Goal: Task Accomplishment & Management: Complete application form

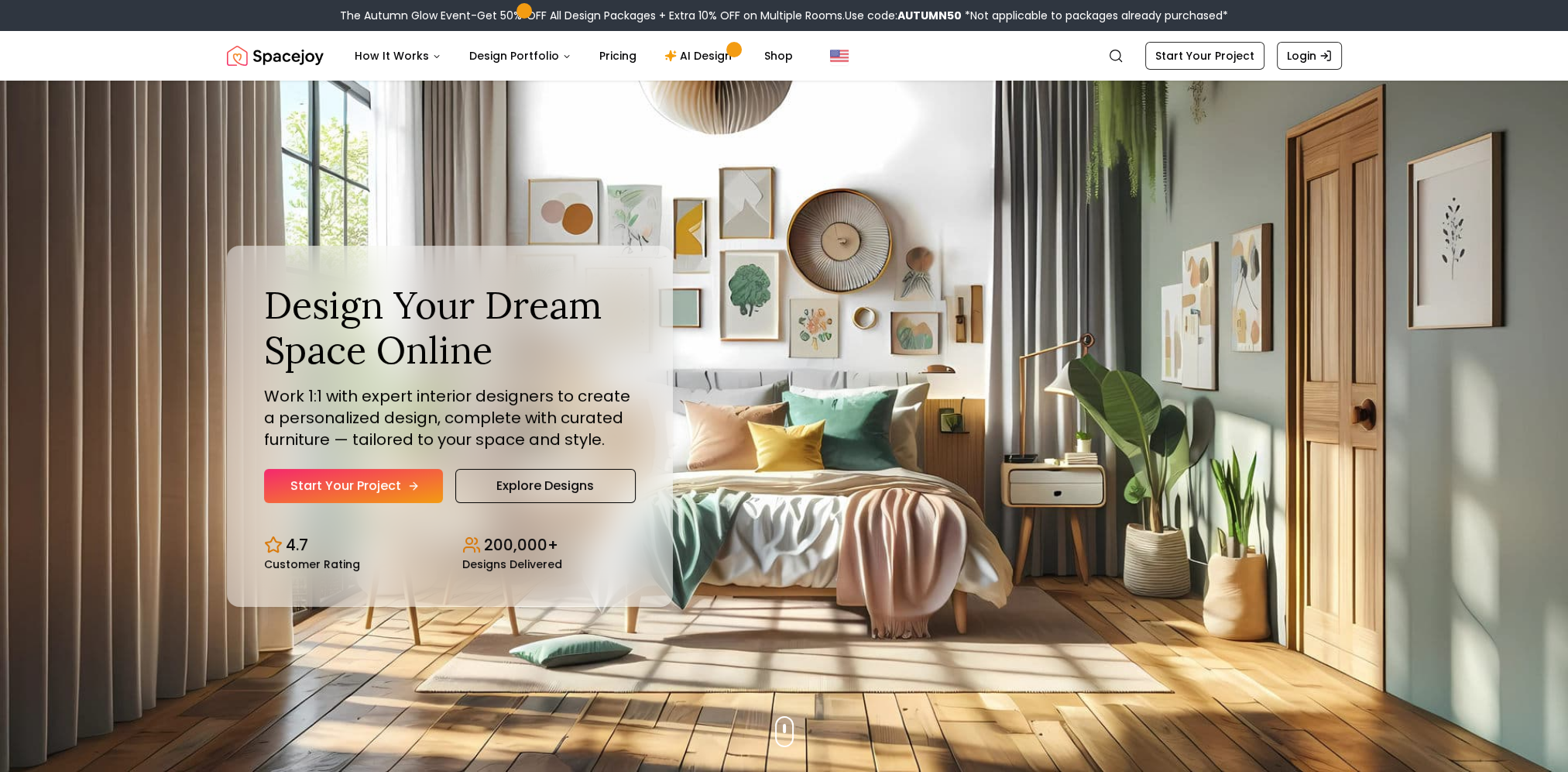
click at [363, 483] on link "Start Your Project" at bounding box center [353, 485] width 179 height 34
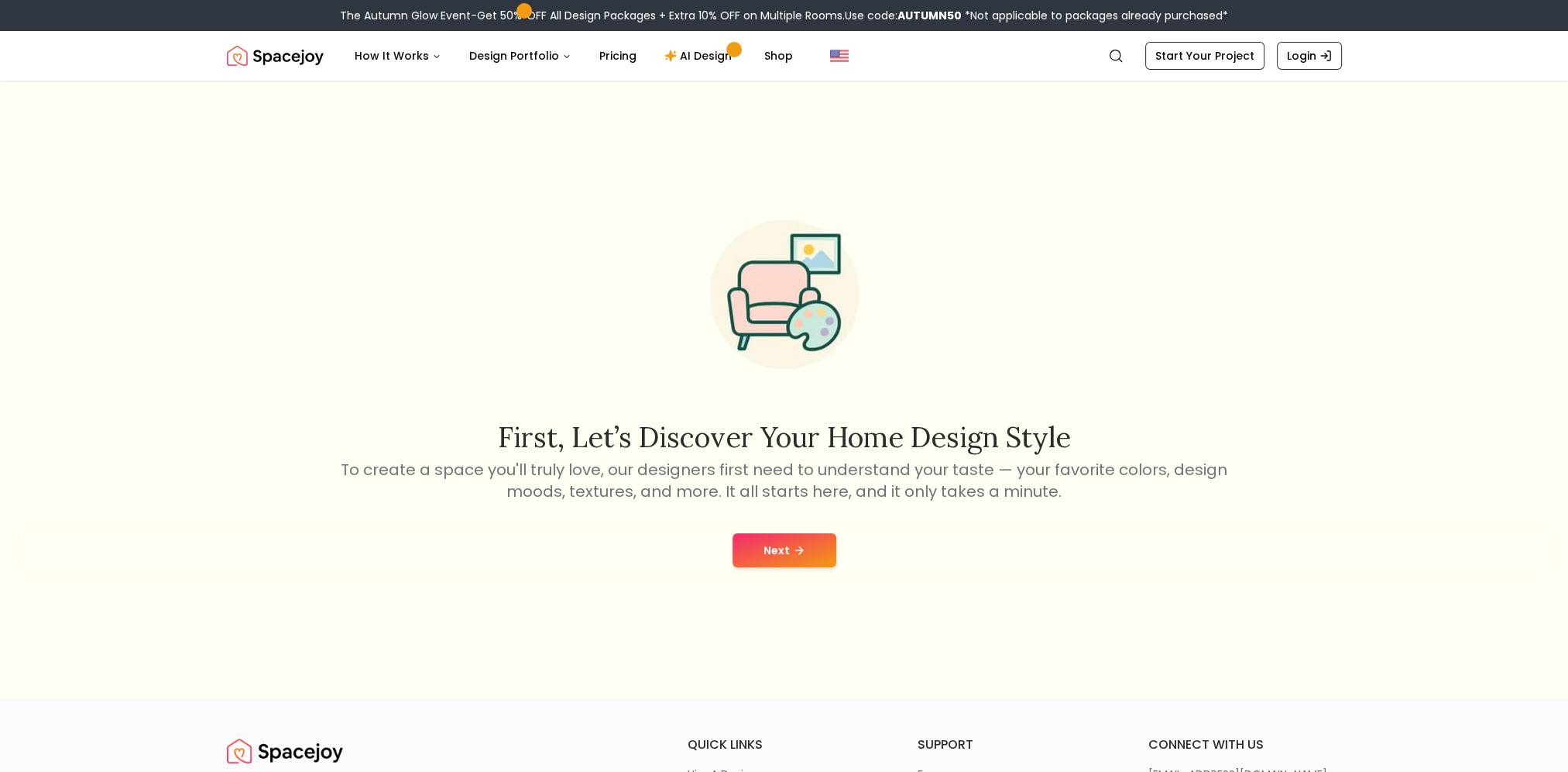
click at [808, 559] on button "Next" at bounding box center [784, 549] width 104 height 34
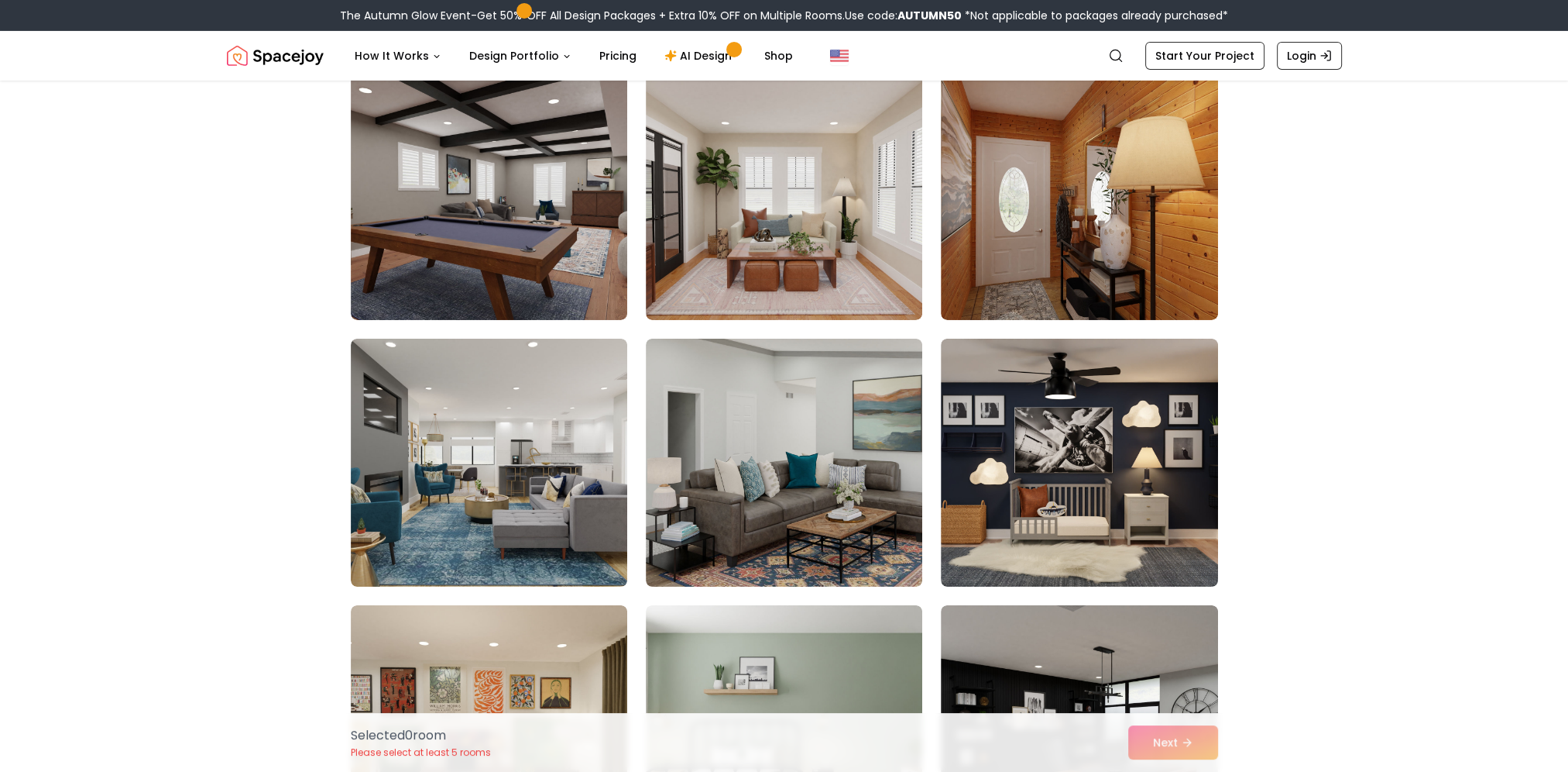
scroll to position [6972, 0]
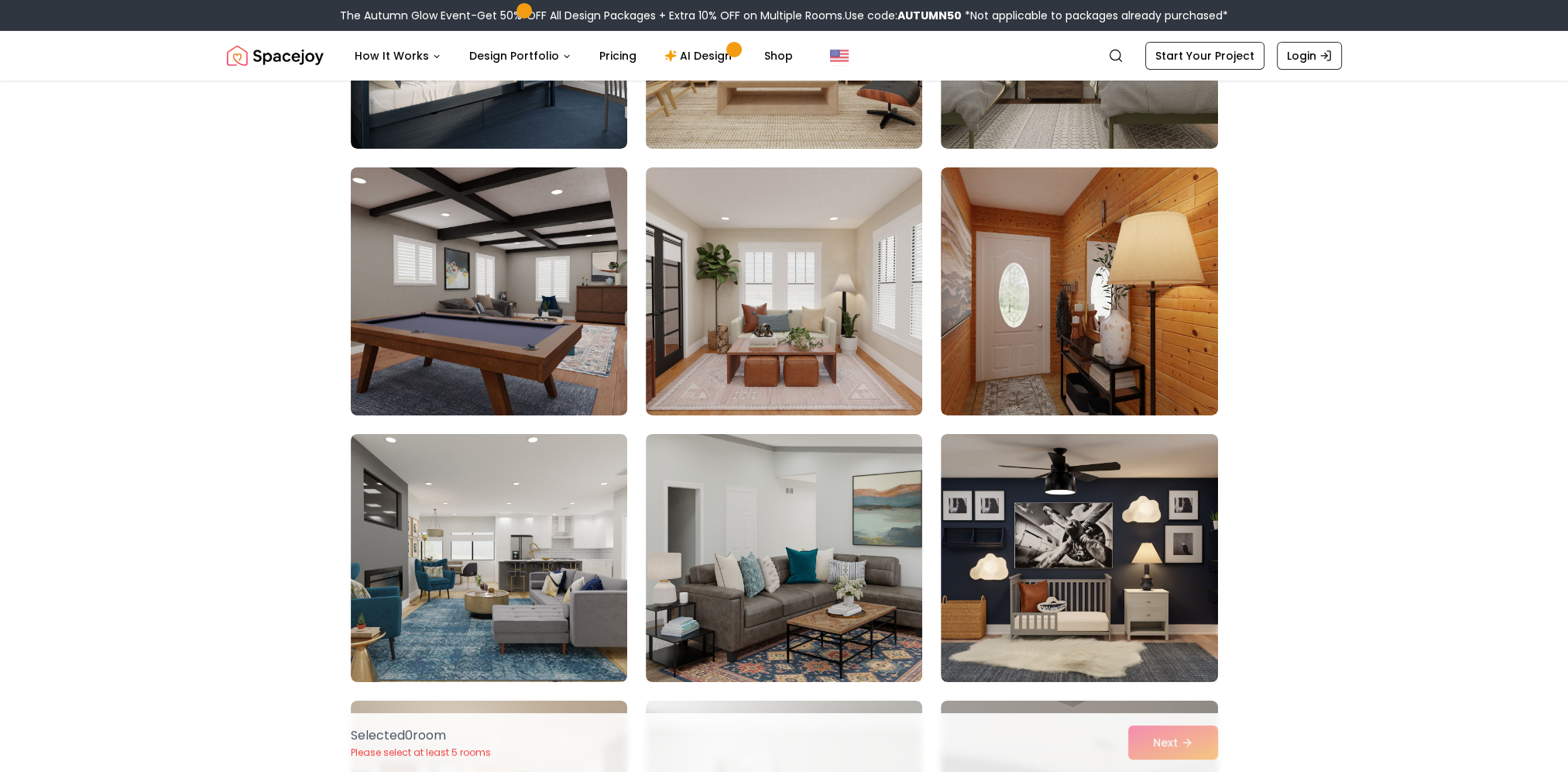
click at [551, 347] on img at bounding box center [489, 291] width 290 height 260
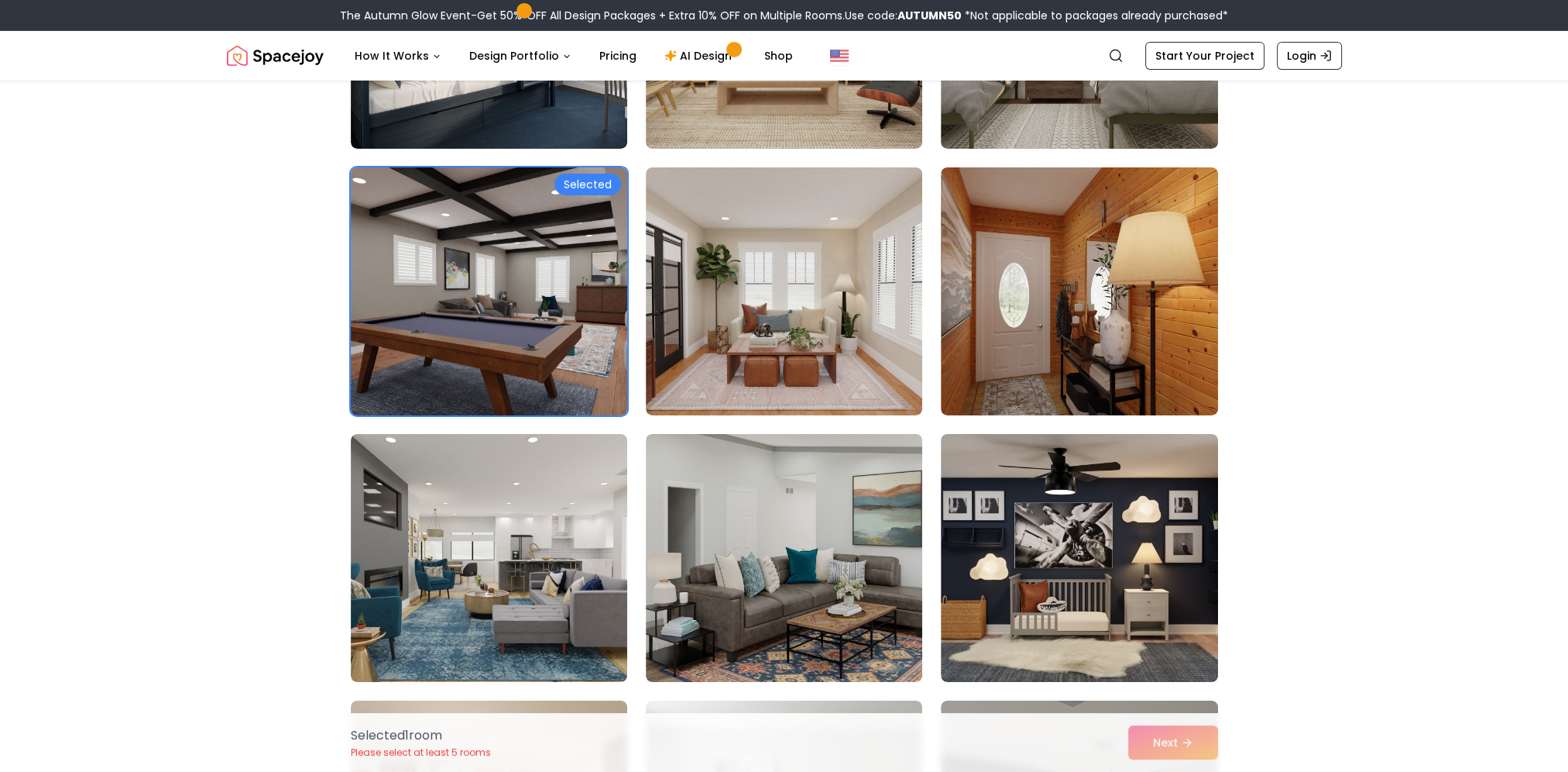
click at [582, 180] on div "Selected" at bounding box center [587, 185] width 66 height 22
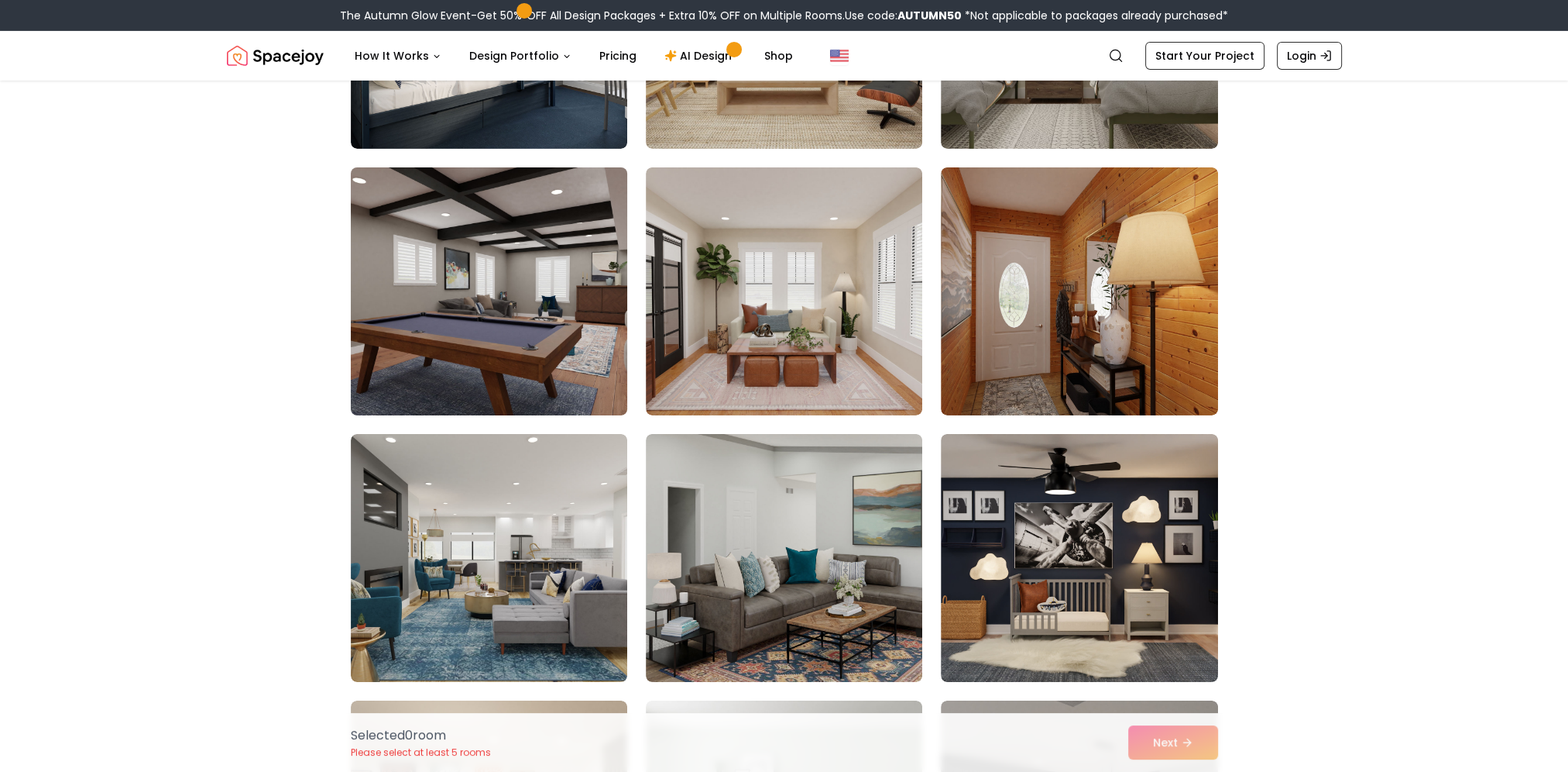
click at [568, 195] on img at bounding box center [489, 291] width 290 height 260
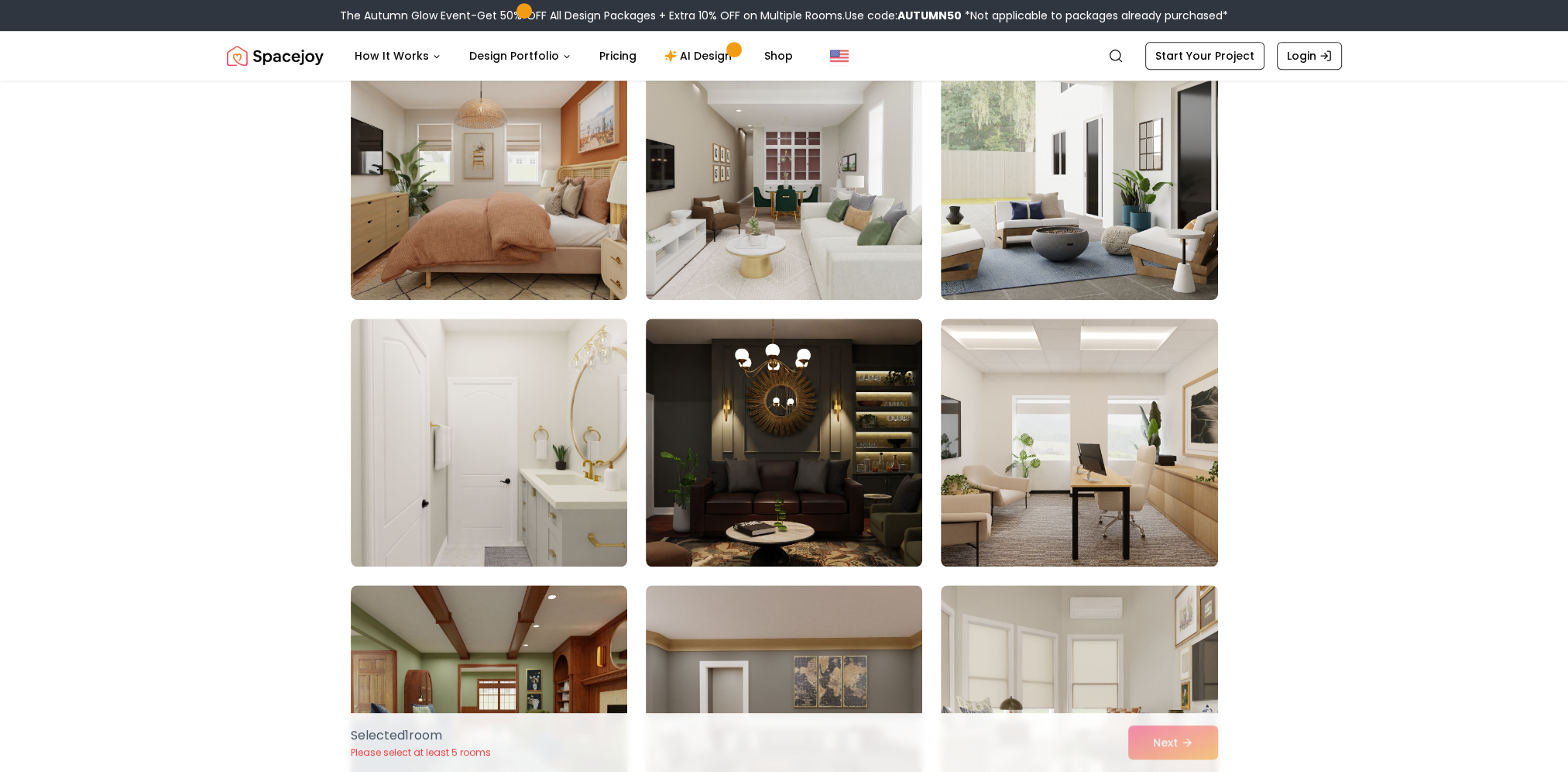
scroll to position [0, 0]
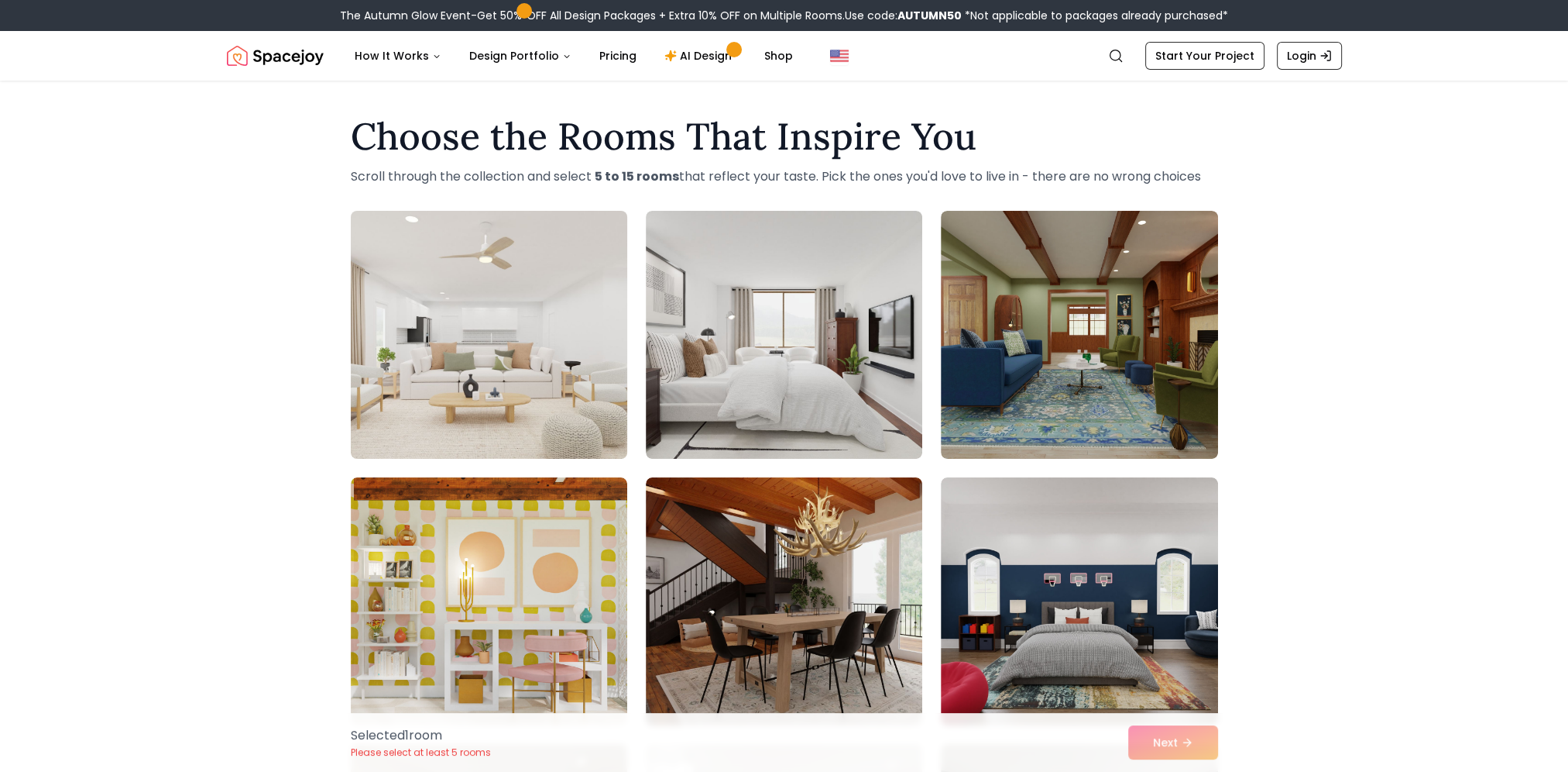
click at [551, 361] on img at bounding box center [489, 335] width 290 height 260
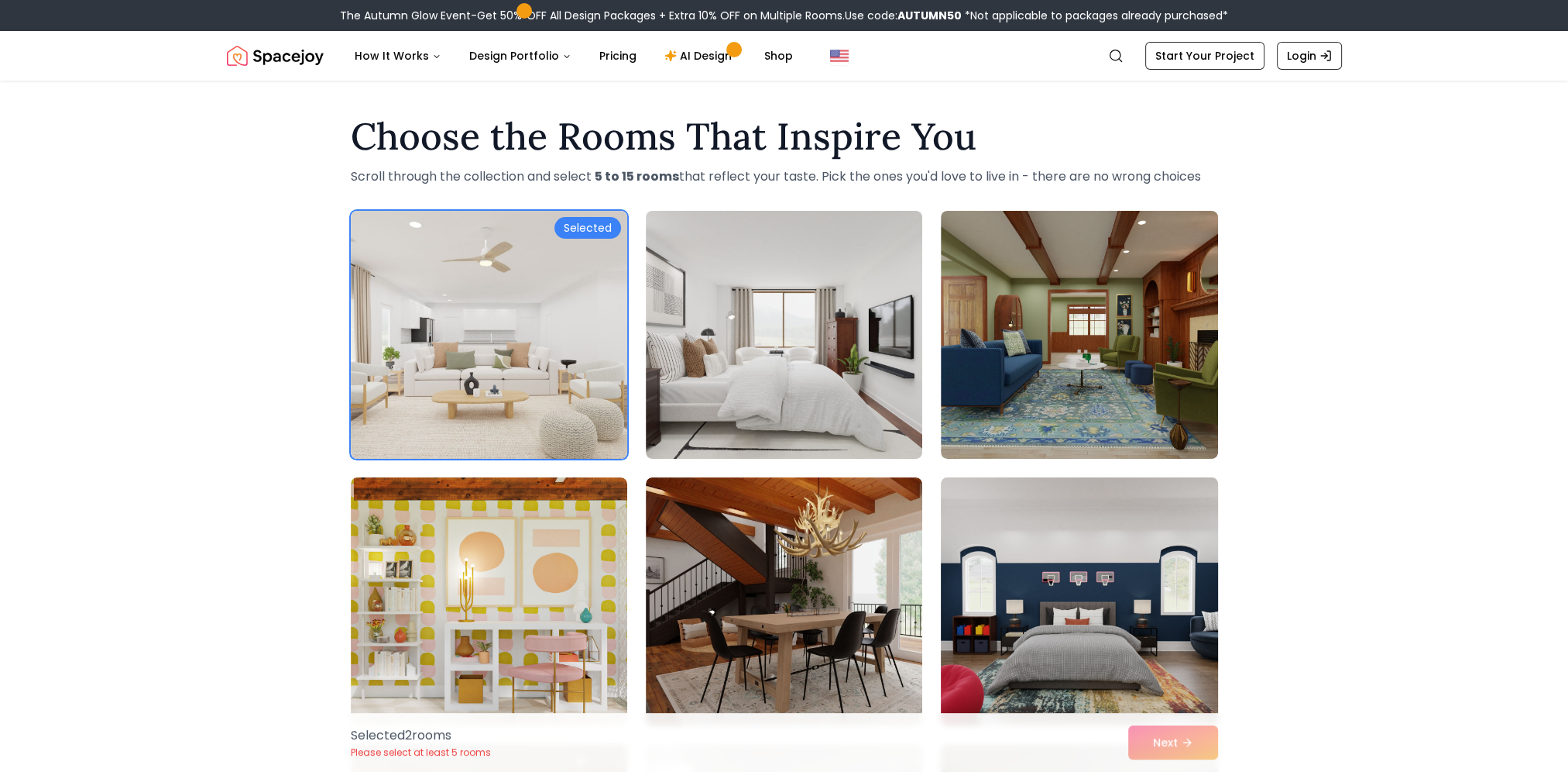
click at [1092, 558] on img at bounding box center [1078, 601] width 290 height 260
click at [1051, 561] on img at bounding box center [1078, 601] width 290 height 260
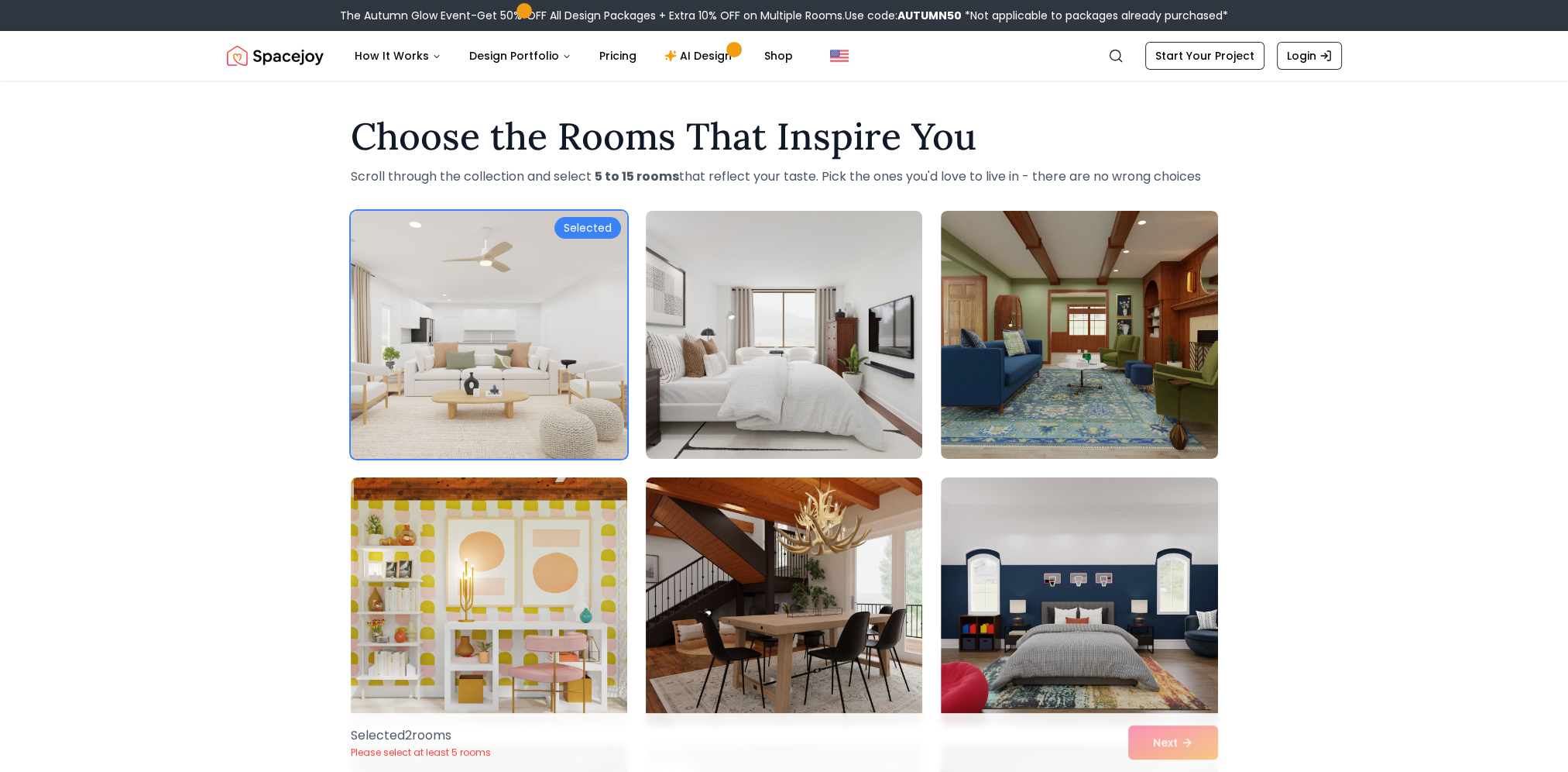
click at [709, 584] on img at bounding box center [784, 601] width 290 height 260
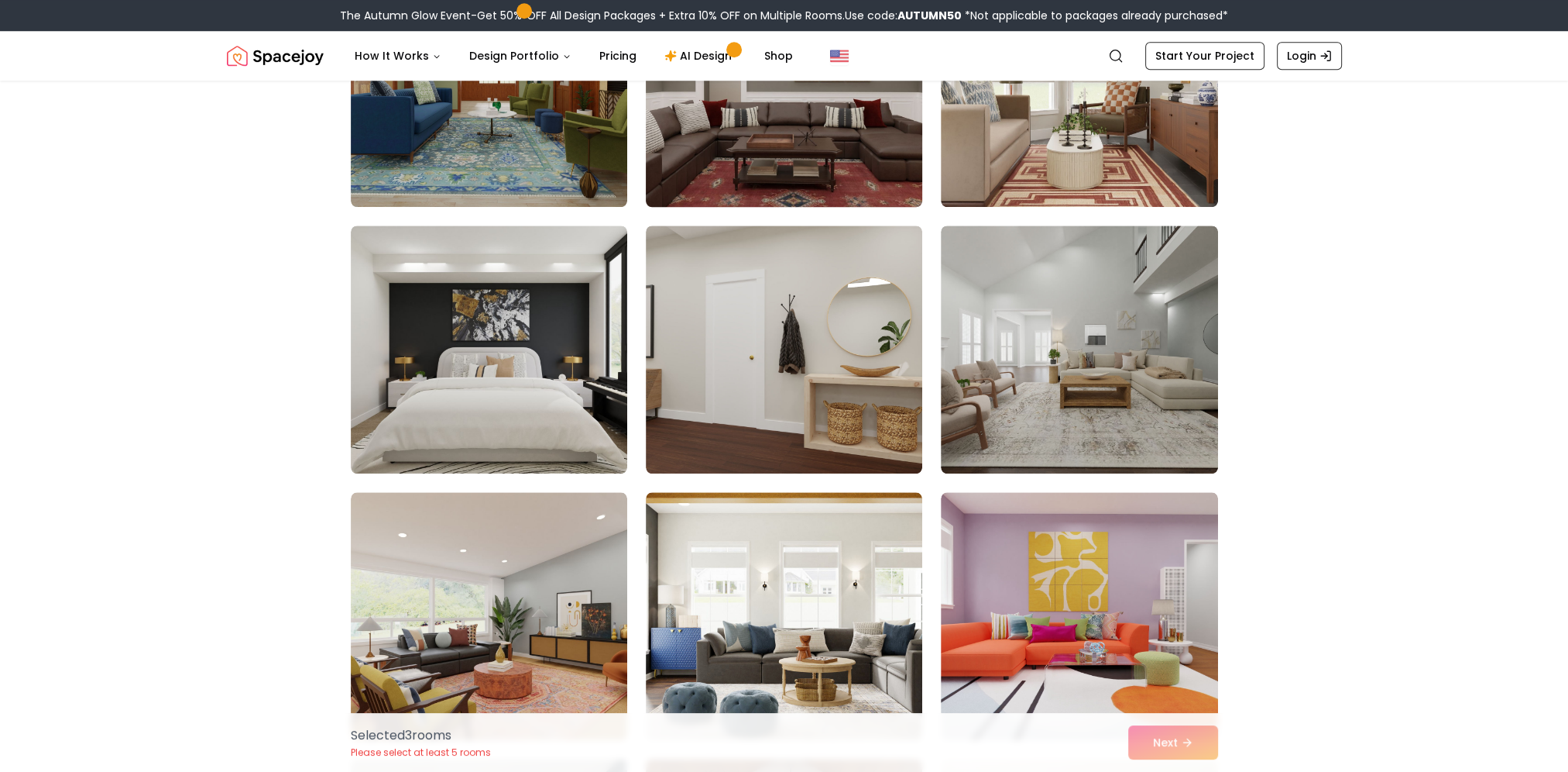
scroll to position [1859, 0]
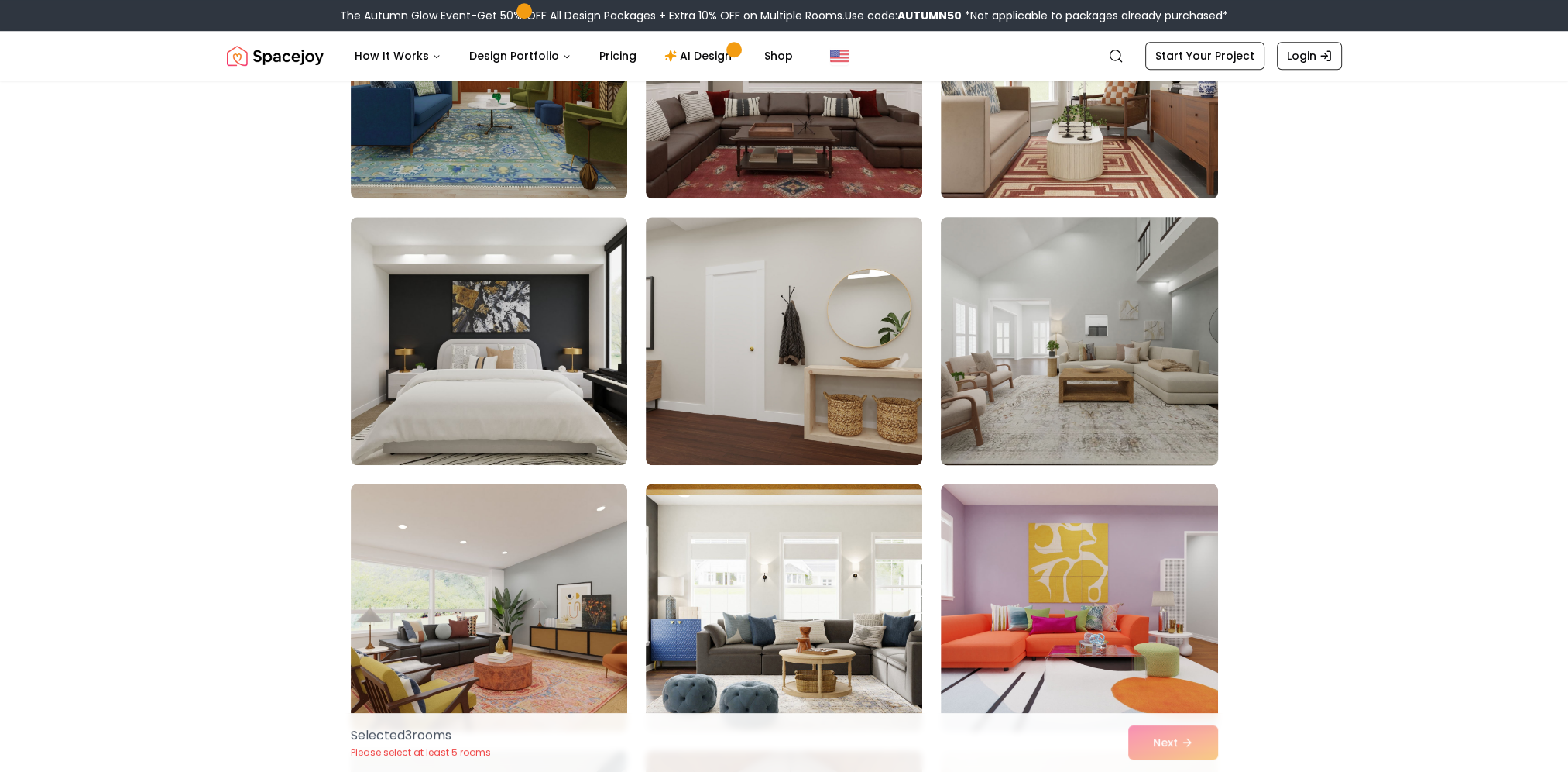
click at [1045, 434] on img at bounding box center [1078, 340] width 290 height 260
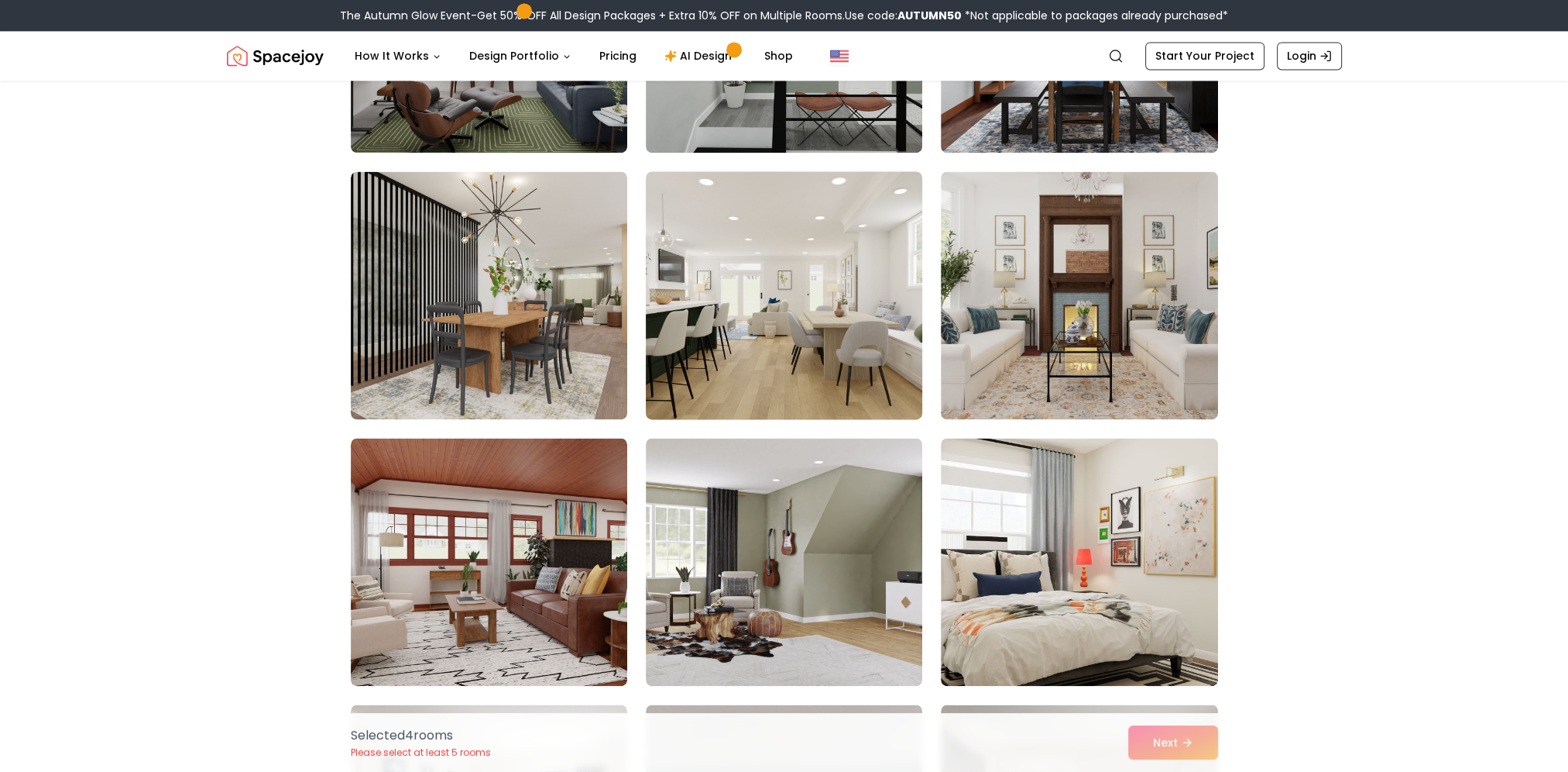
scroll to position [3099, 0]
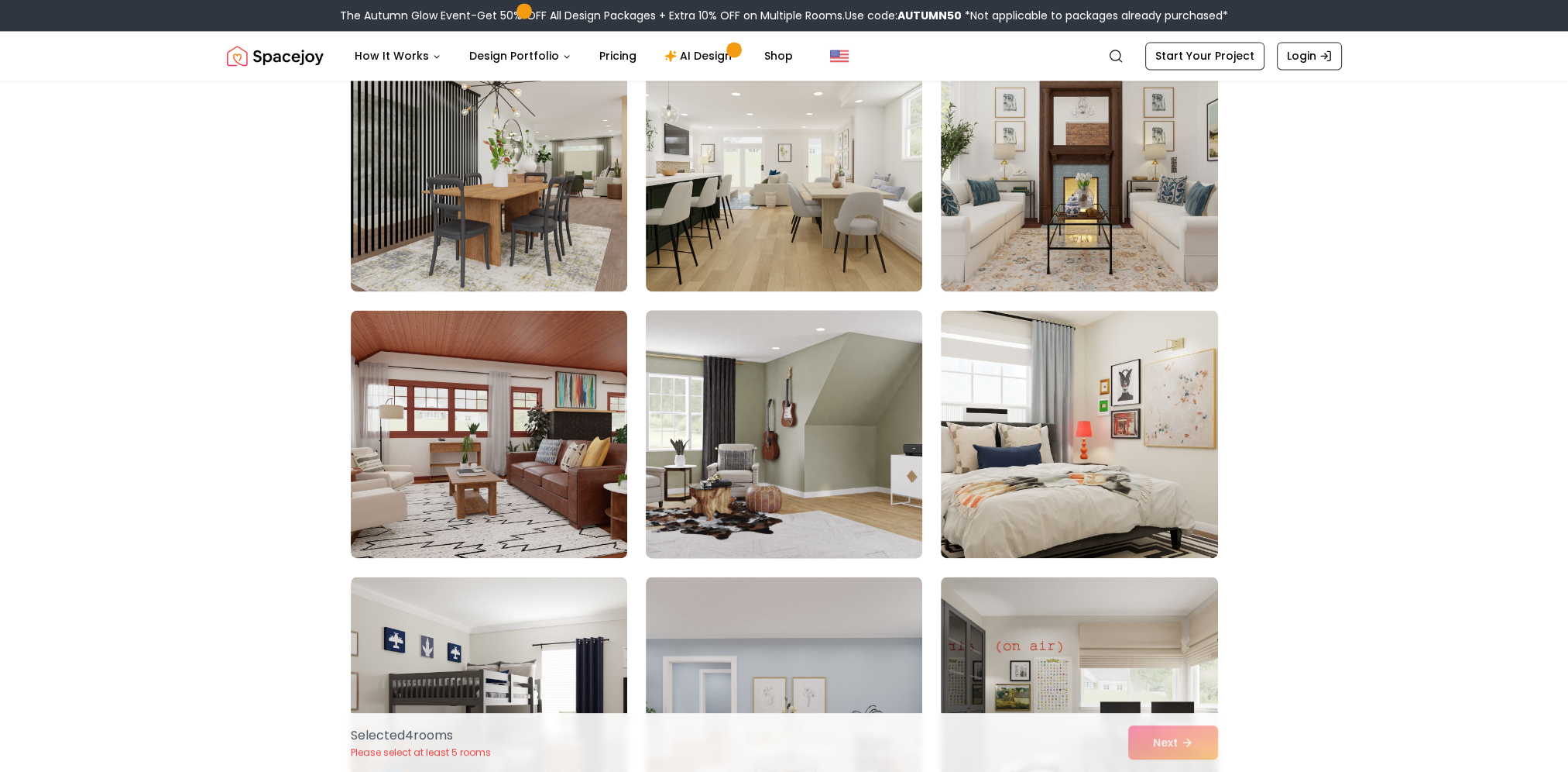
click at [805, 489] on img at bounding box center [784, 434] width 290 height 260
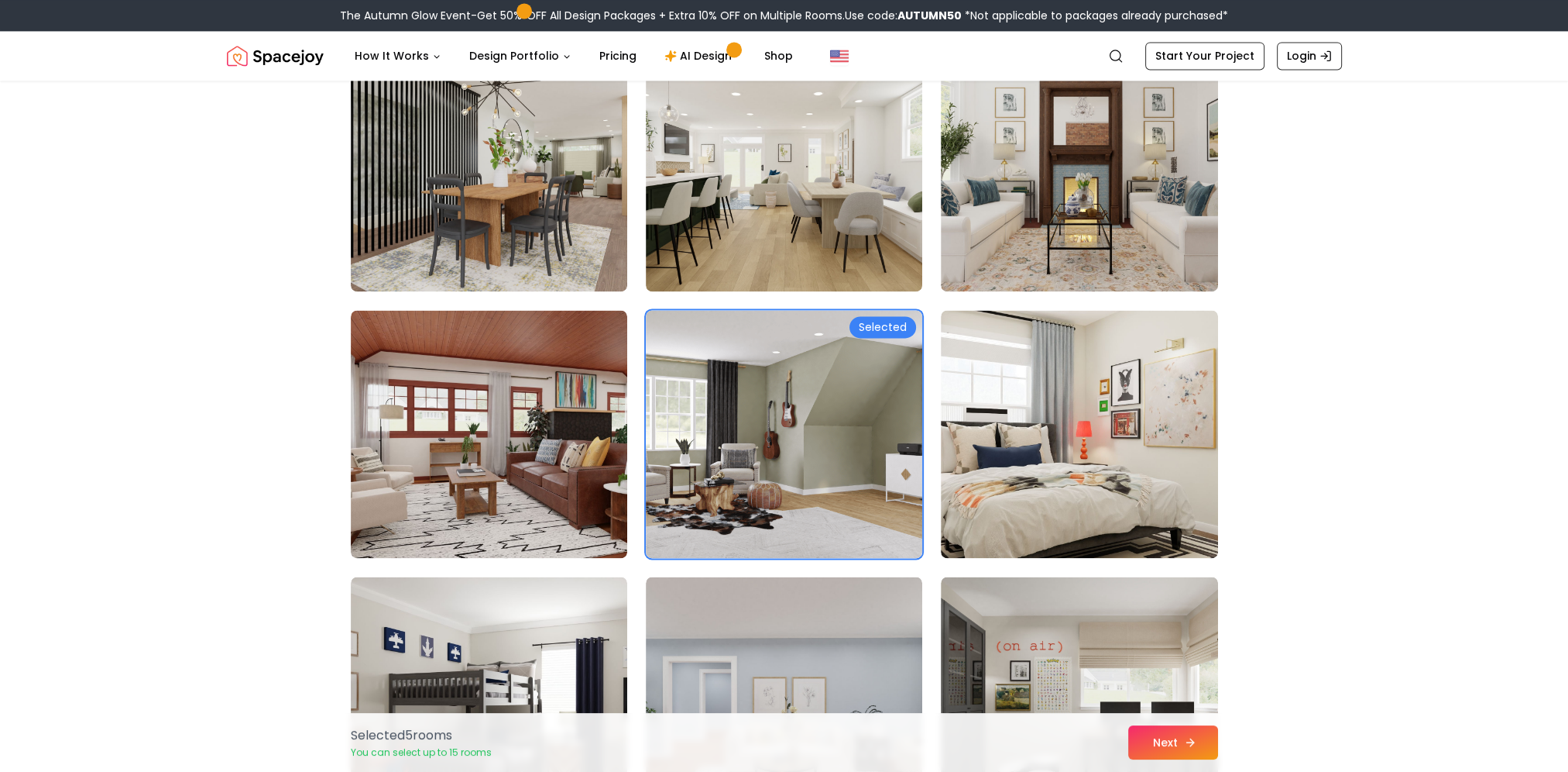
click at [1142, 734] on button "Next" at bounding box center [1173, 741] width 90 height 34
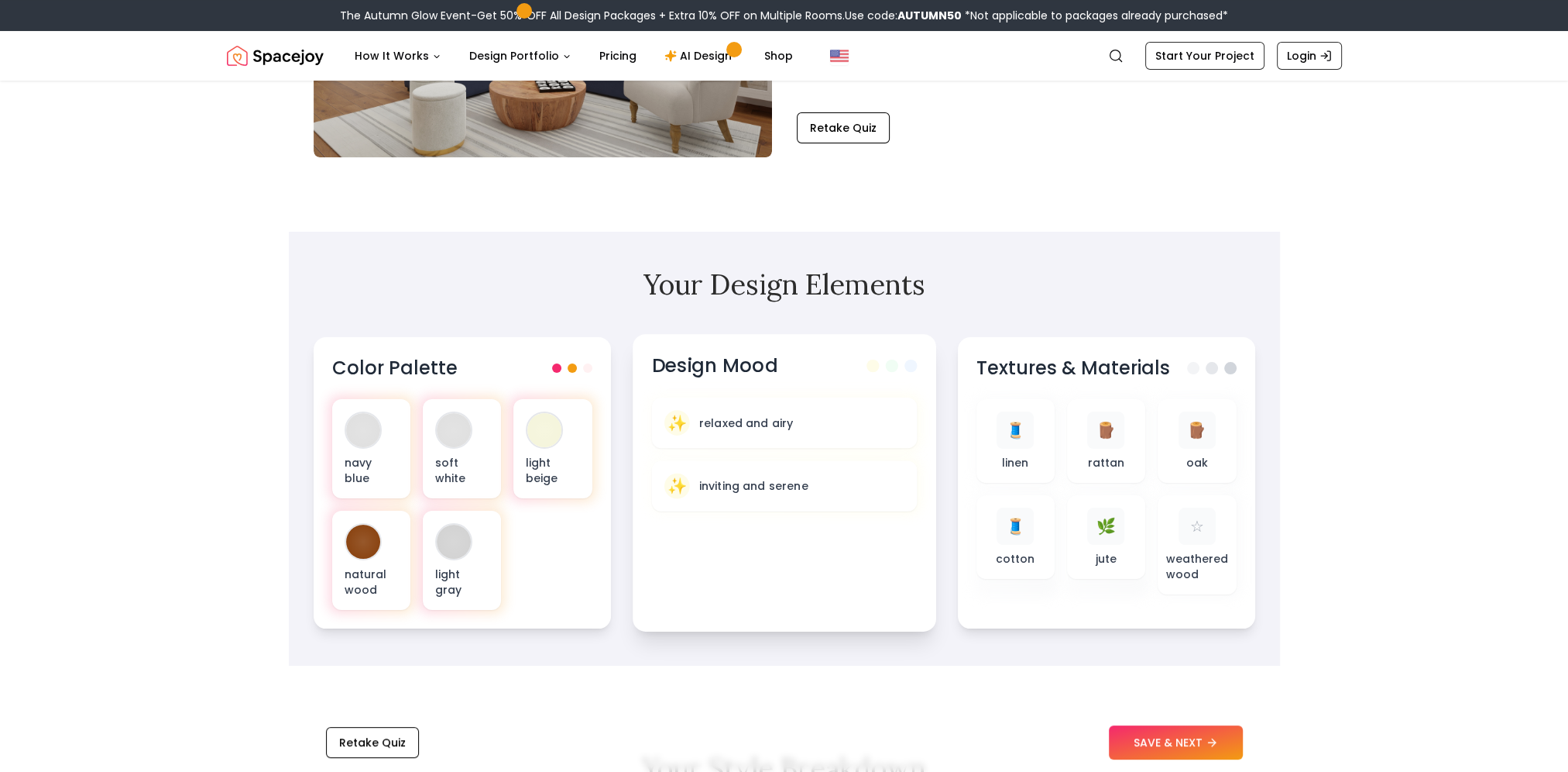
scroll to position [310, 0]
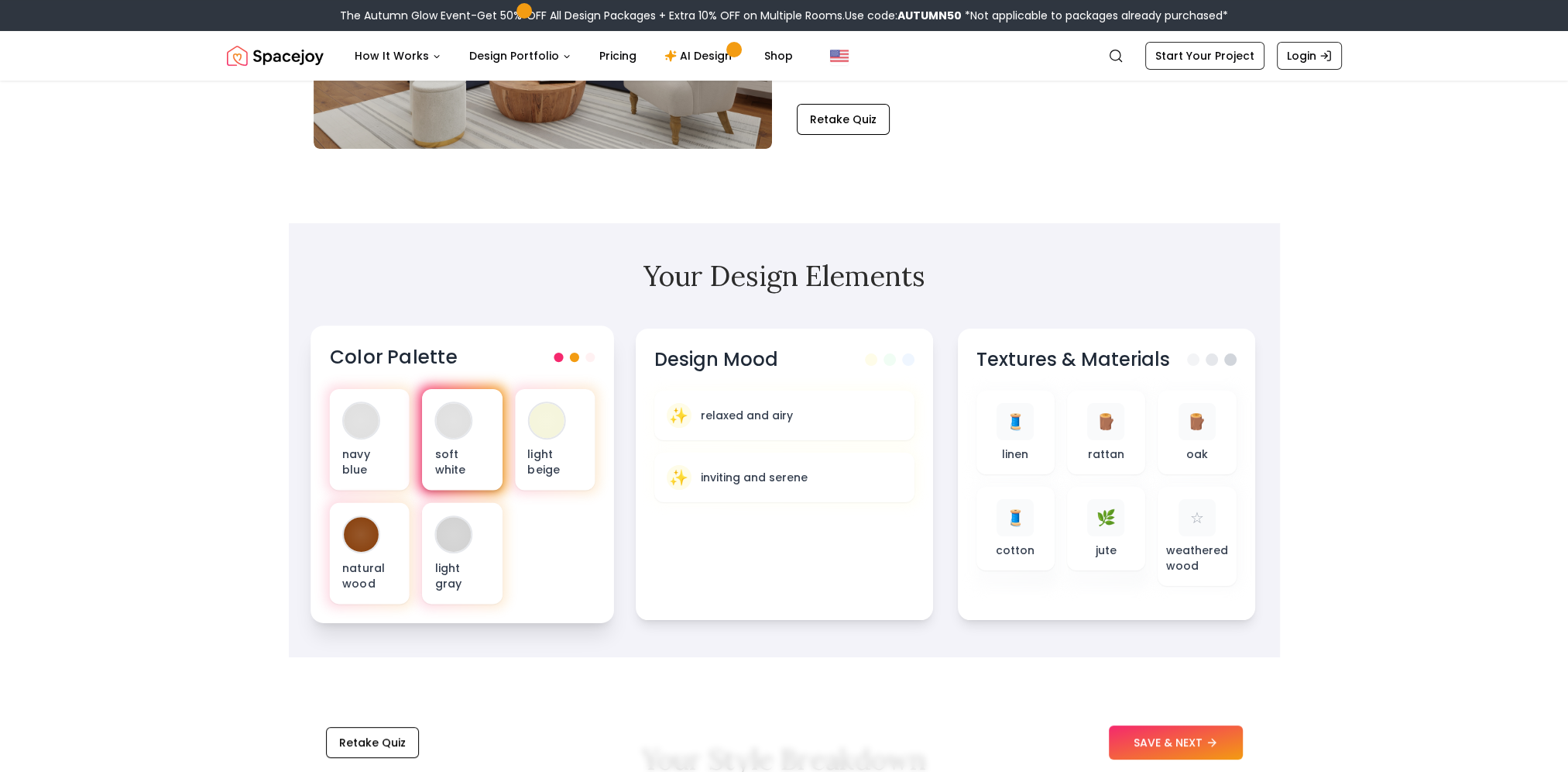
click at [470, 432] on div "soft white" at bounding box center [462, 439] width 80 height 101
click at [536, 422] on div at bounding box center [546, 420] width 35 height 35
click at [461, 446] on p "soft white" at bounding box center [461, 461] width 55 height 32
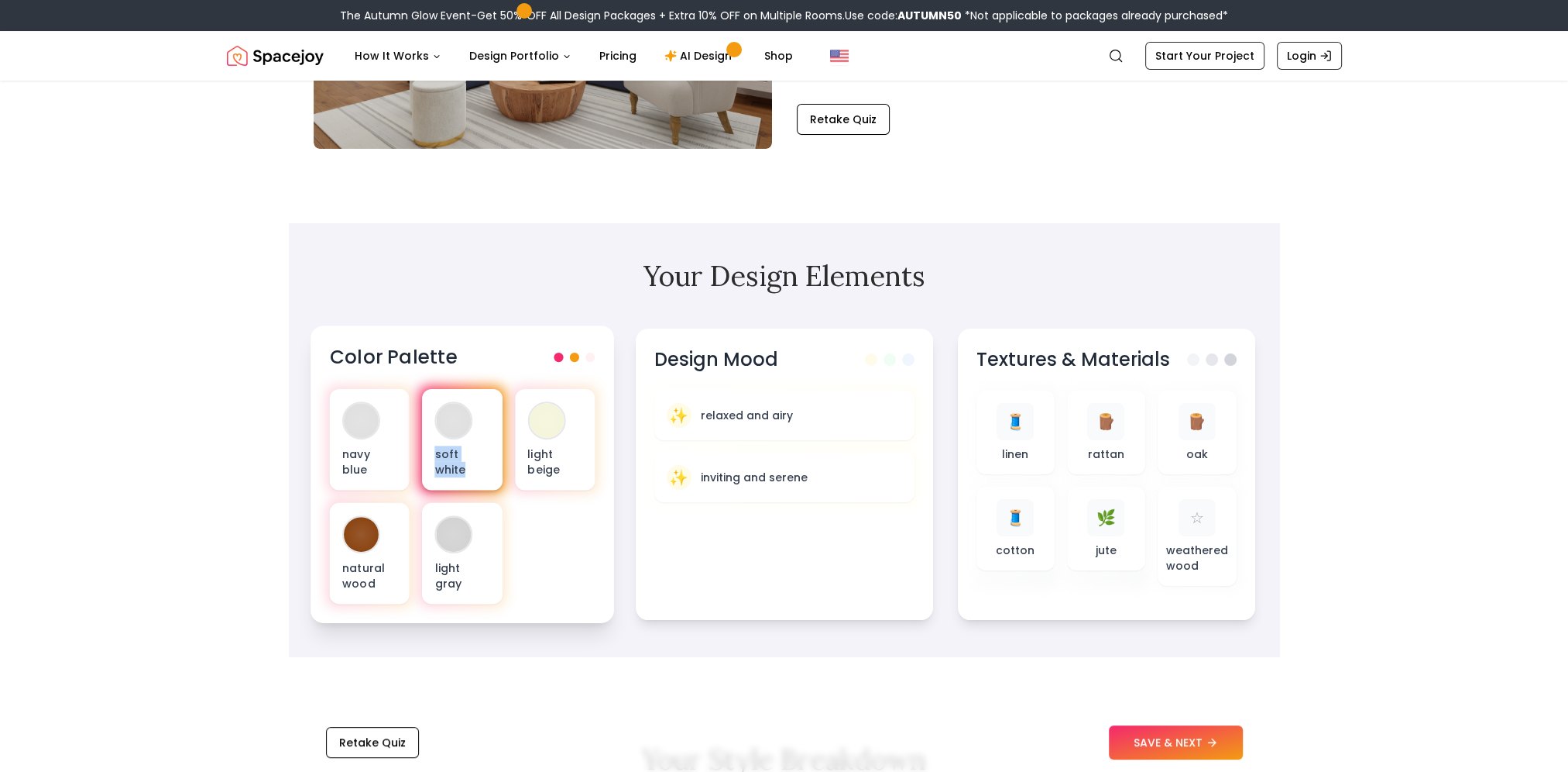
click at [461, 446] on p "soft white" at bounding box center [461, 461] width 55 height 32
drag, startPoint x: 461, startPoint y: 446, endPoint x: 451, endPoint y: 424, distance: 24.2
click at [451, 424] on div at bounding box center [453, 420] width 35 height 35
click at [561, 574] on div "navy blue soft white light beige natural wood light gray" at bounding box center [462, 496] width 266 height 215
click at [1132, 740] on button "SAVE & NEXT" at bounding box center [1176, 741] width 134 height 34
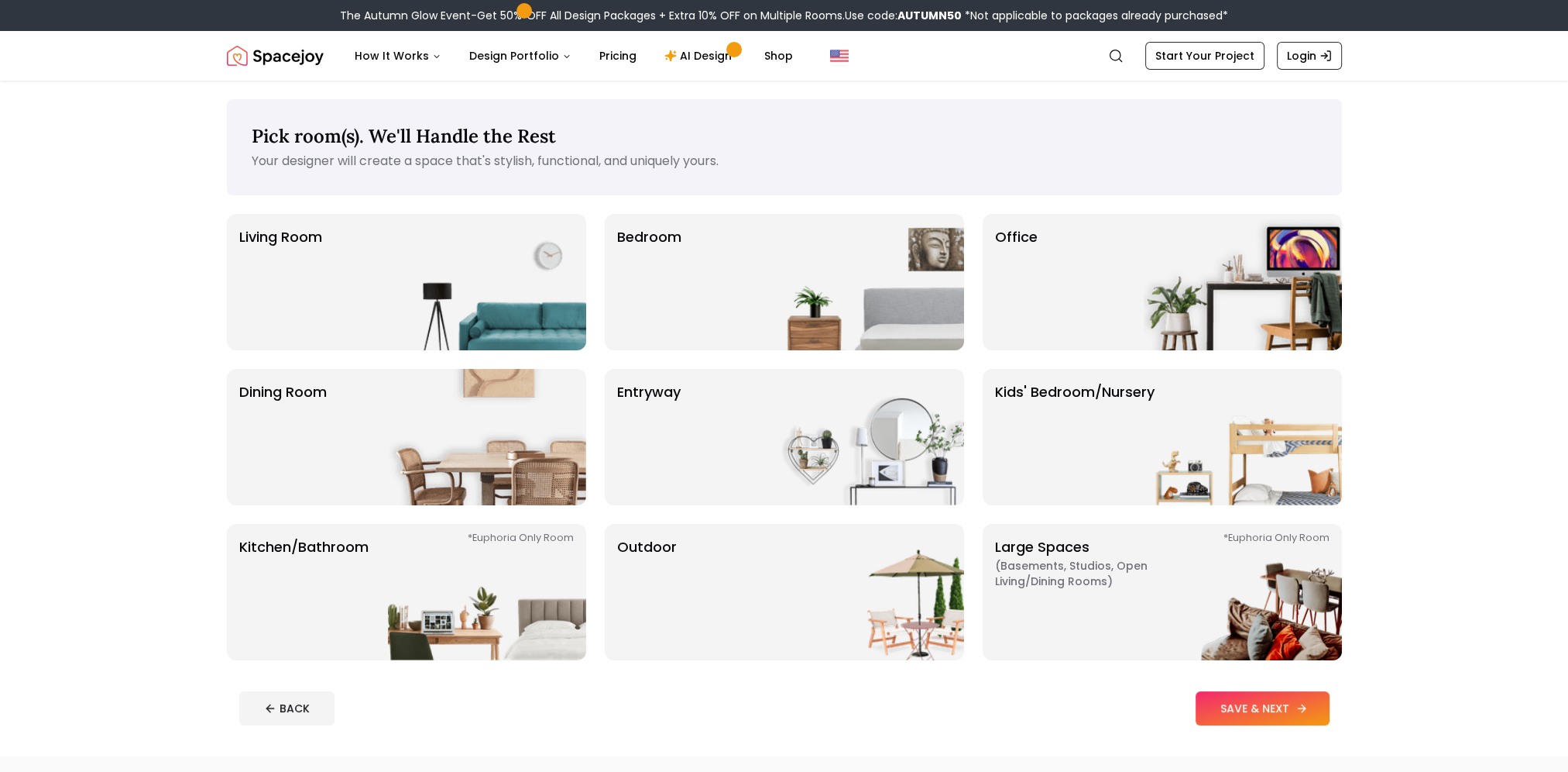
click at [1249, 694] on button "SAVE & NEXT" at bounding box center [1262, 707] width 134 height 34
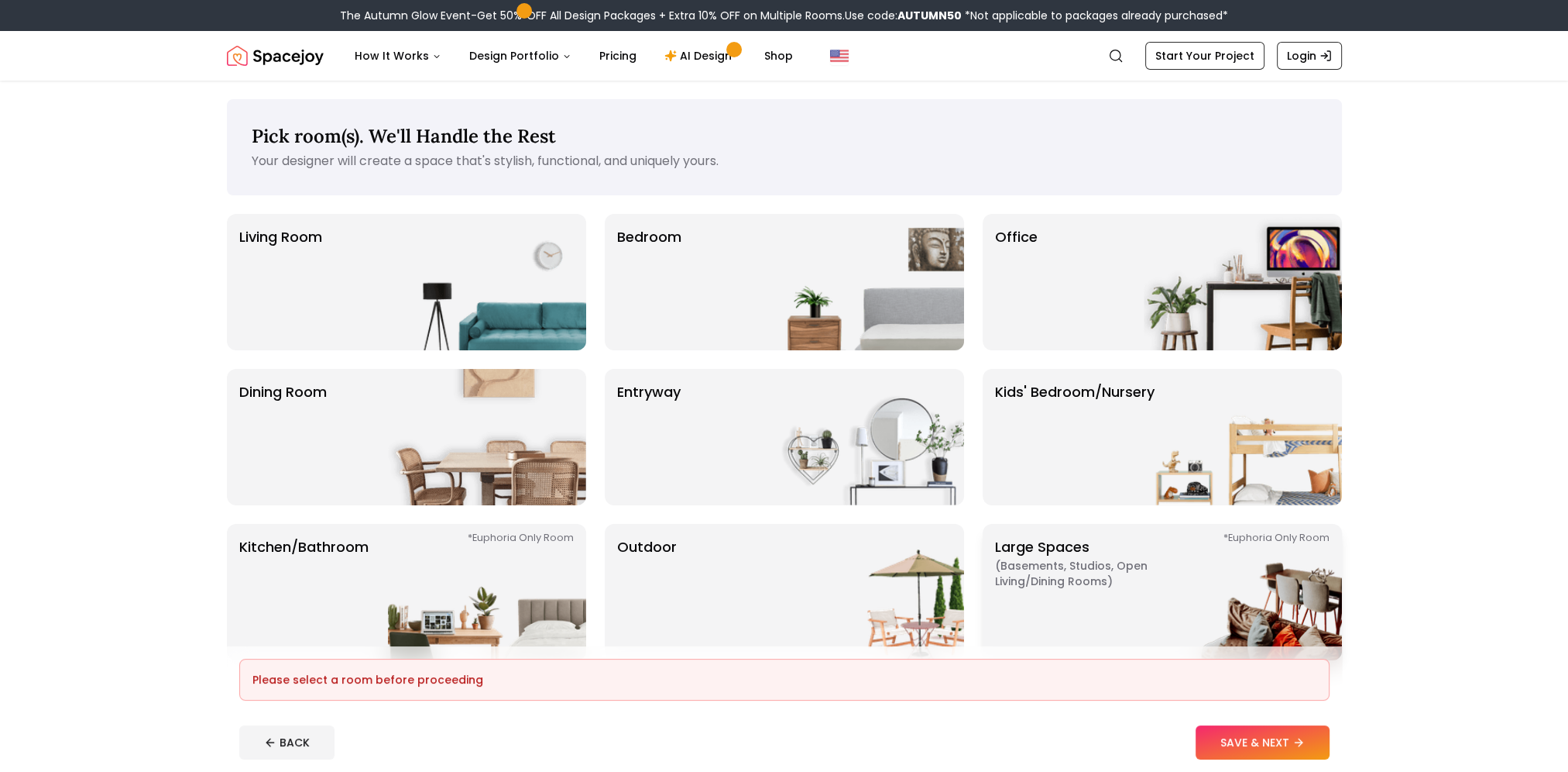
click at [1241, 615] on img at bounding box center [1243, 592] width 198 height 137
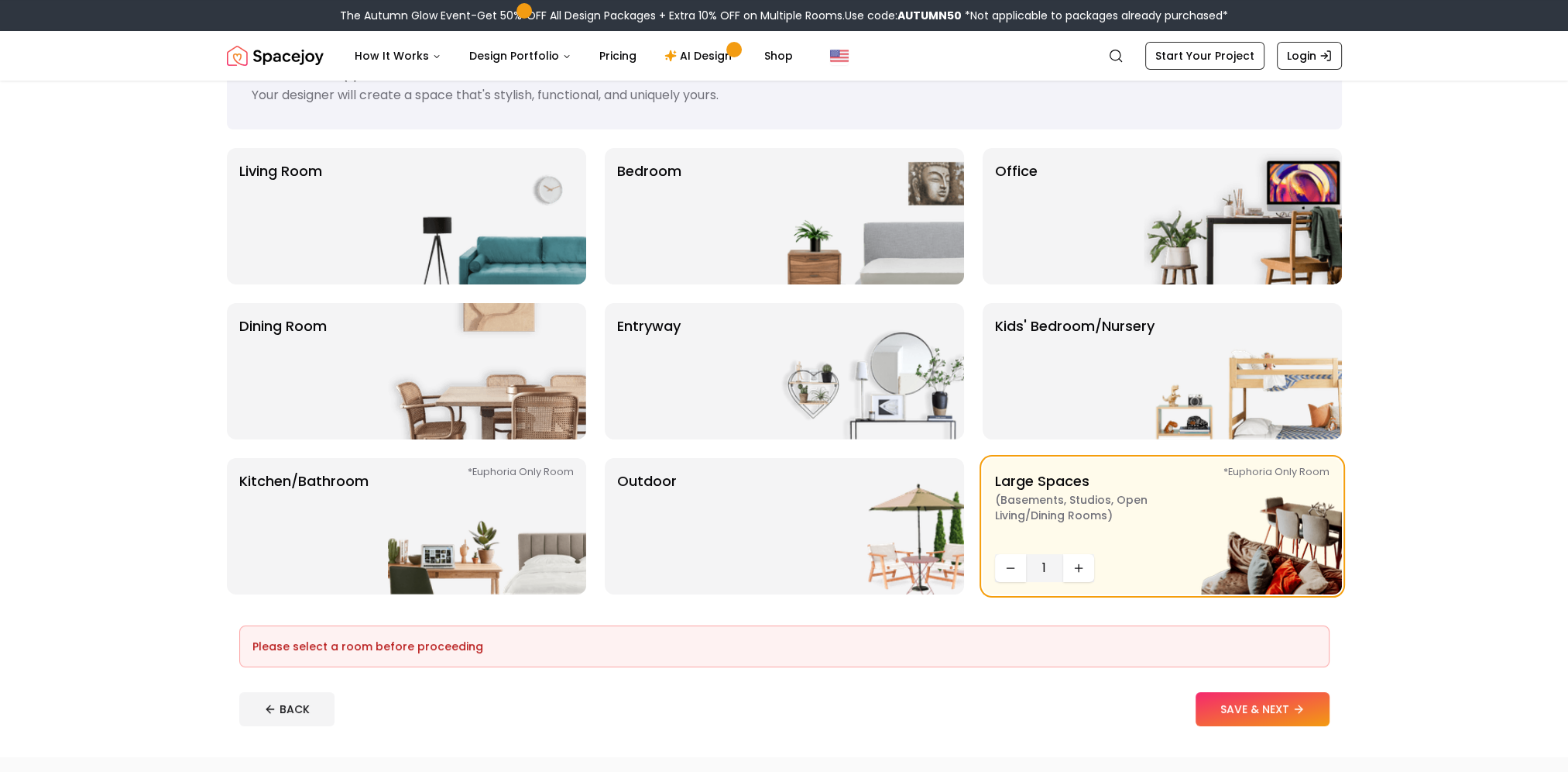
scroll to position [155, 0]
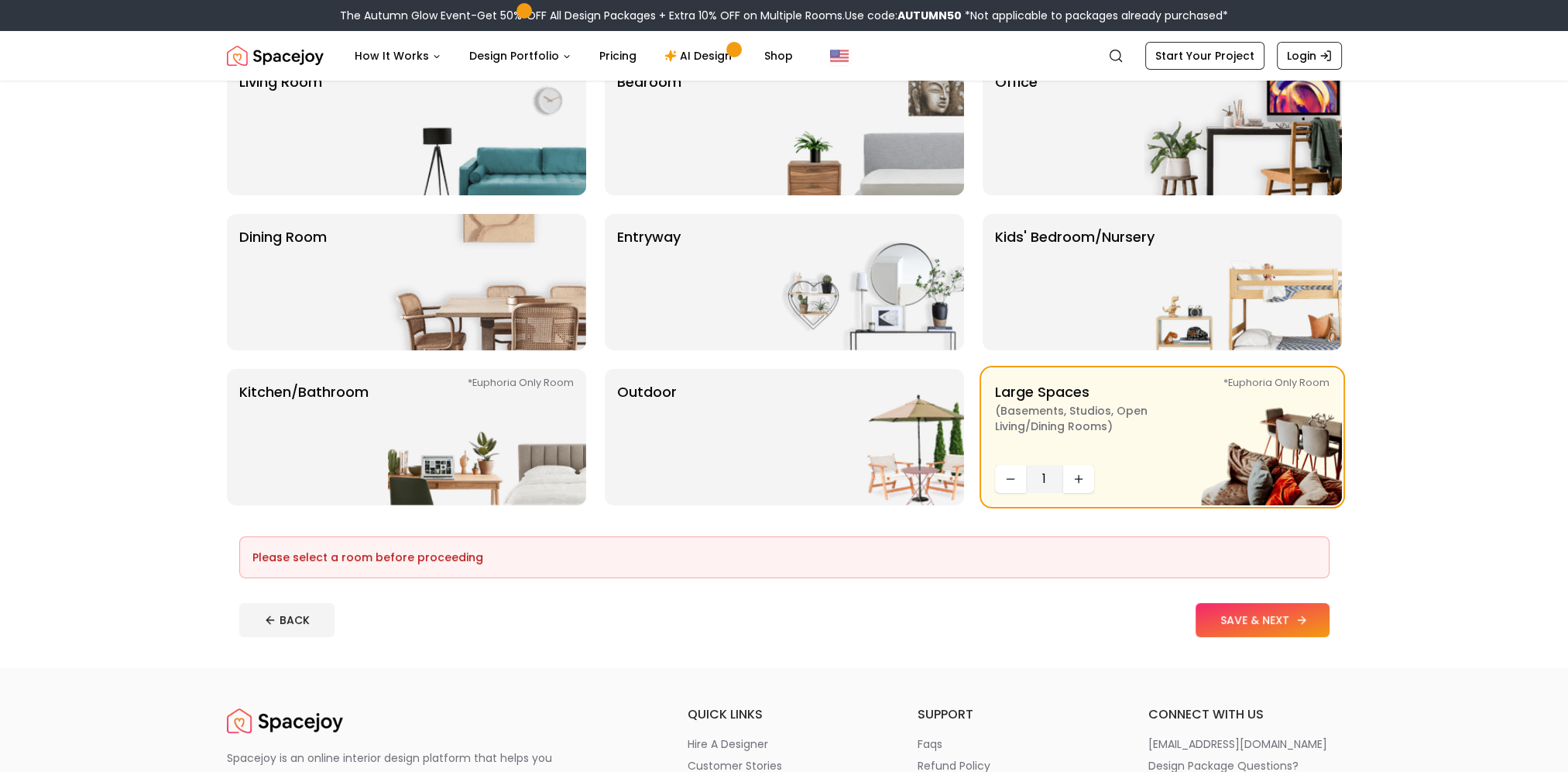
click at [1223, 629] on button "SAVE & NEXT" at bounding box center [1262, 619] width 134 height 34
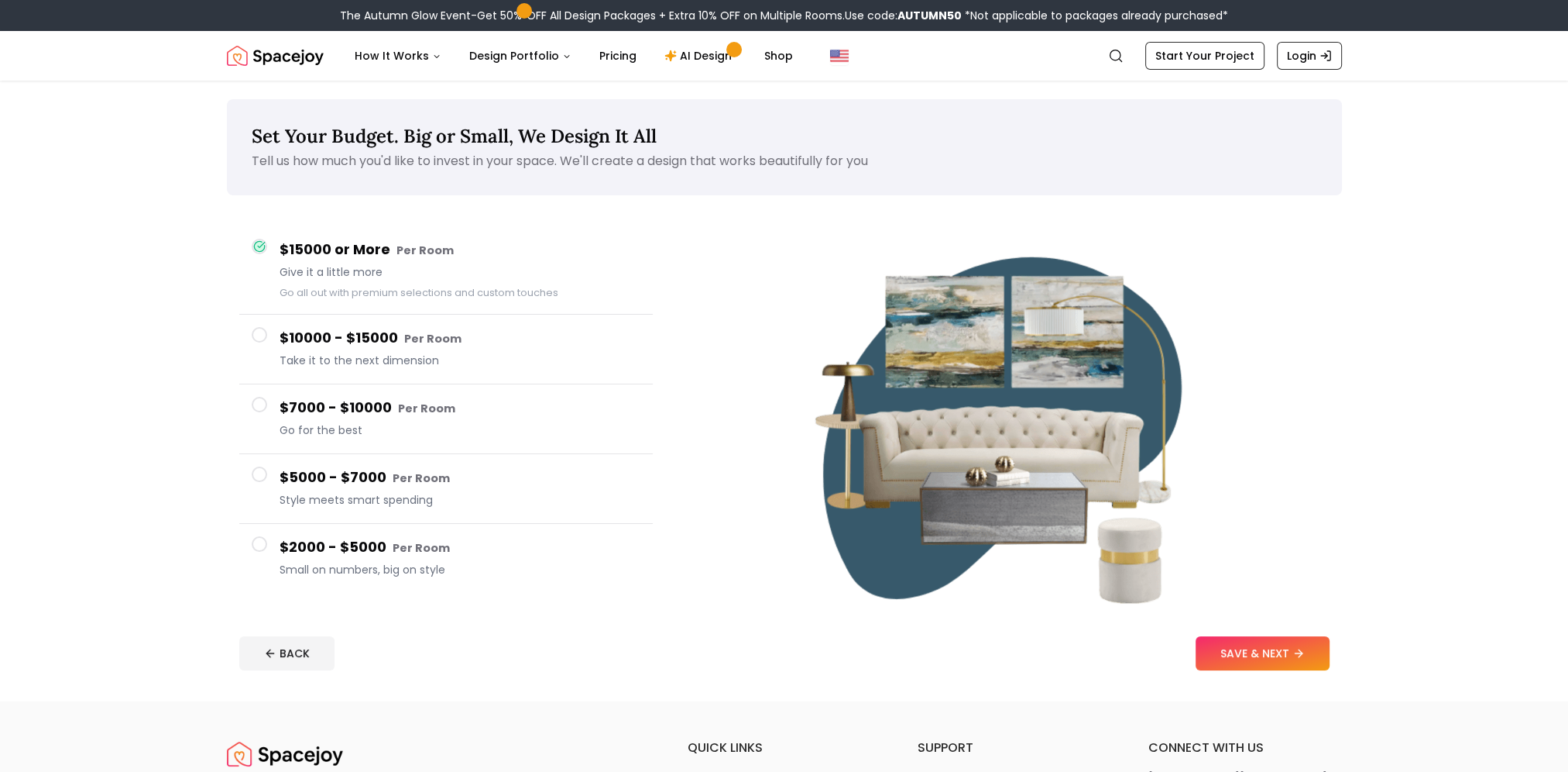
click at [354, 438] on div "$7000 - $10000 Per Room Go for the best" at bounding box center [460, 419] width 361 height 45
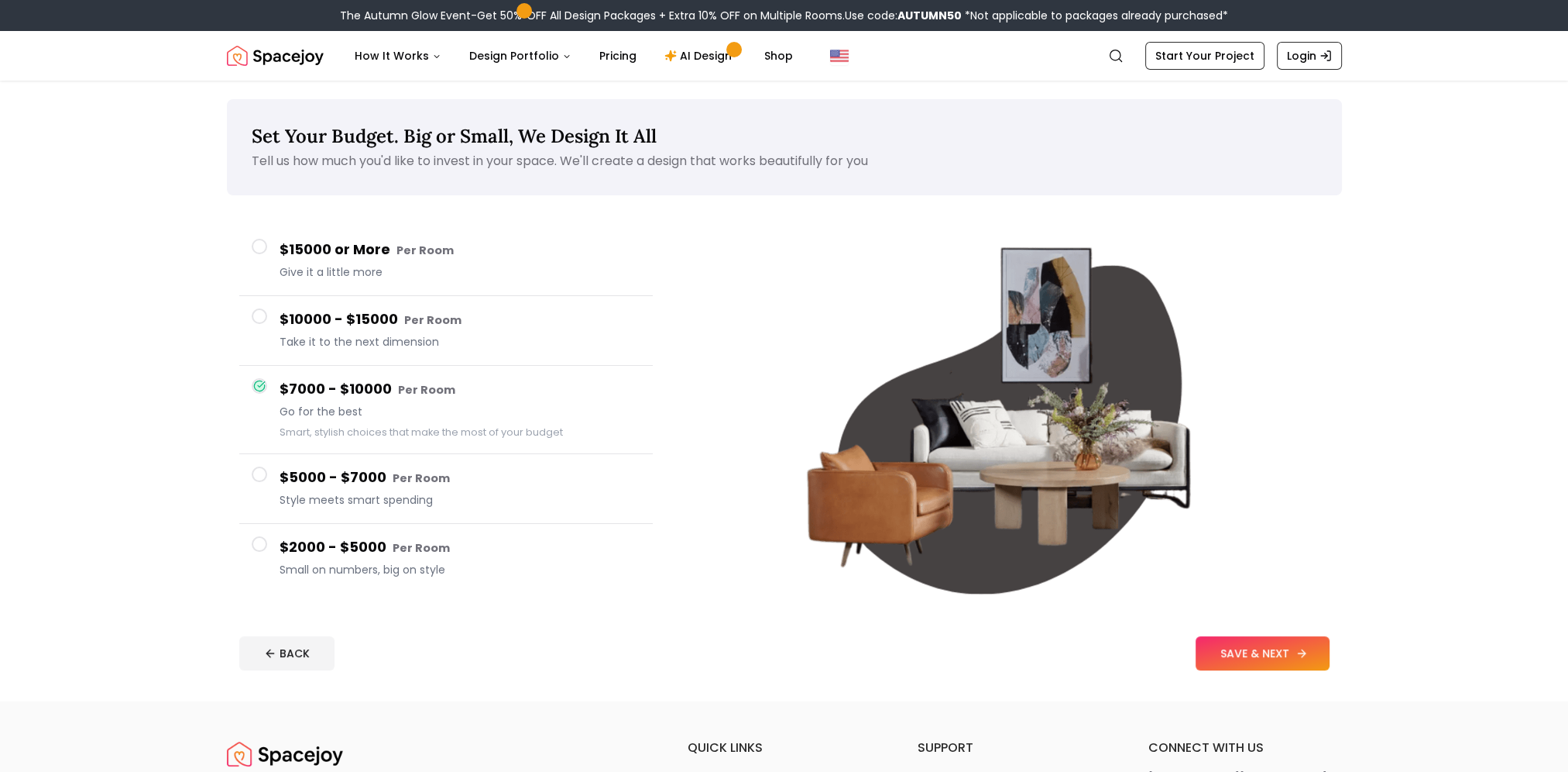
click at [1270, 657] on button "SAVE & NEXT" at bounding box center [1262, 653] width 134 height 34
